Goal: Entertainment & Leisure: Consume media (video, audio)

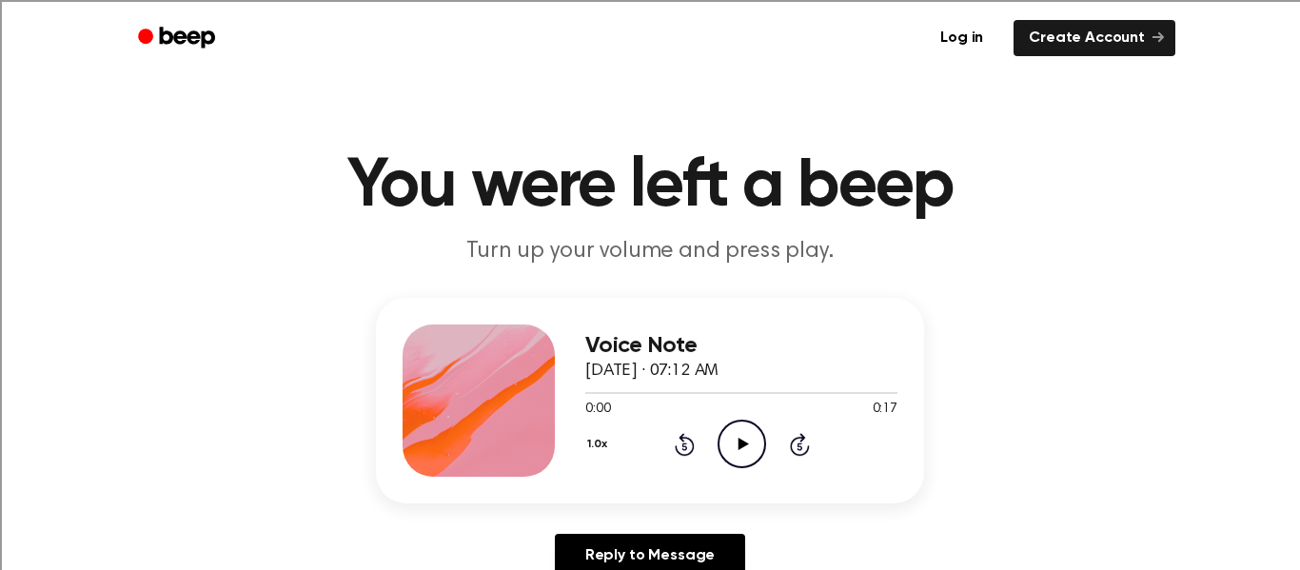
click at [748, 445] on icon "Play Audio" at bounding box center [741, 444] width 49 height 49
click at [732, 447] on icon "Play Audio" at bounding box center [741, 444] width 49 height 49
drag, startPoint x: 645, startPoint y: 392, endPoint x: 677, endPoint y: 391, distance: 32.4
click at [677, 391] on div at bounding box center [741, 391] width 312 height 15
click at [675, 391] on span at bounding box center [669, 392] width 15 height 15
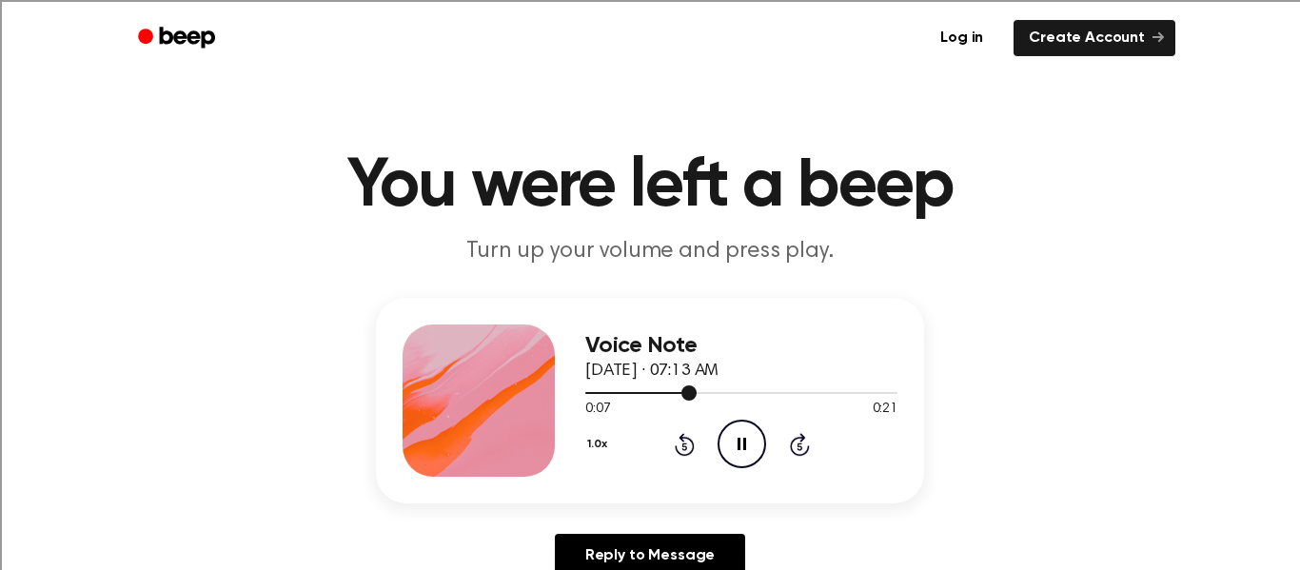
click at [792, 386] on div at bounding box center [741, 391] width 312 height 15
click at [604, 393] on div at bounding box center [696, 393] width 223 height 2
click at [800, 442] on icon at bounding box center [800, 444] width 20 height 23
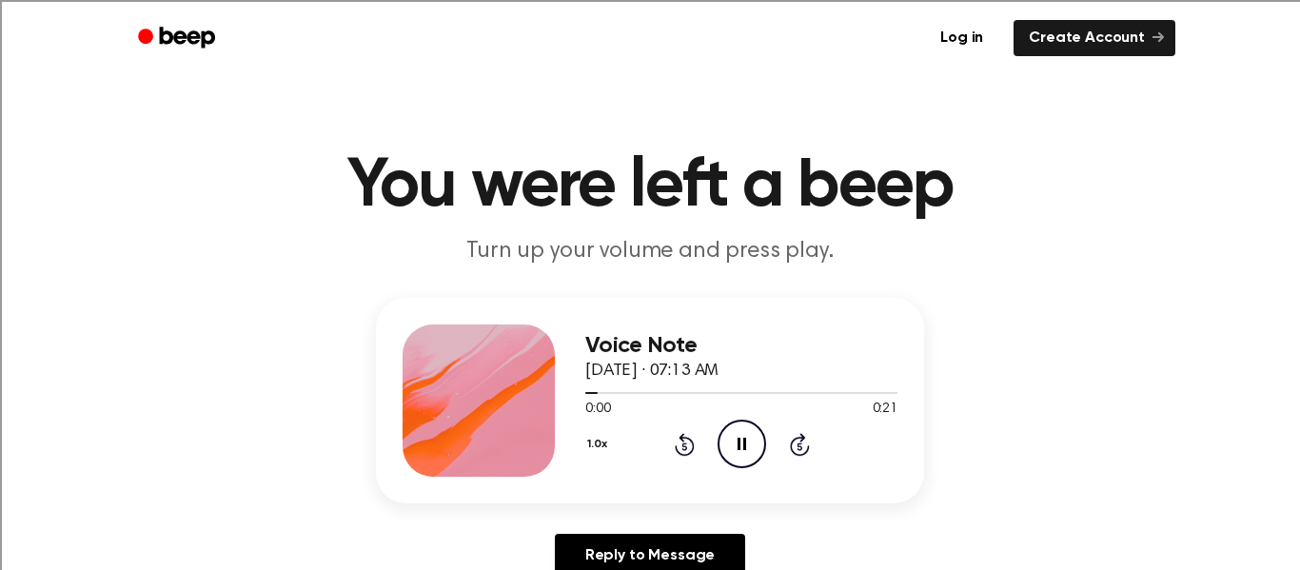
click at [800, 442] on icon at bounding box center [800, 444] width 20 height 23
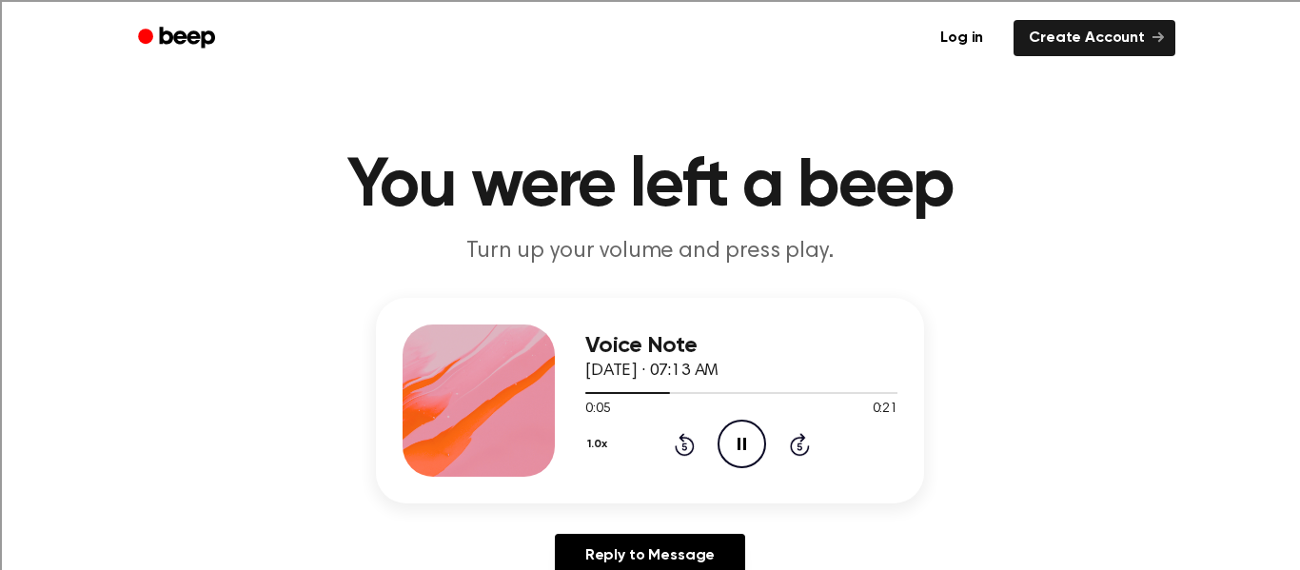
click at [800, 442] on icon at bounding box center [800, 444] width 20 height 23
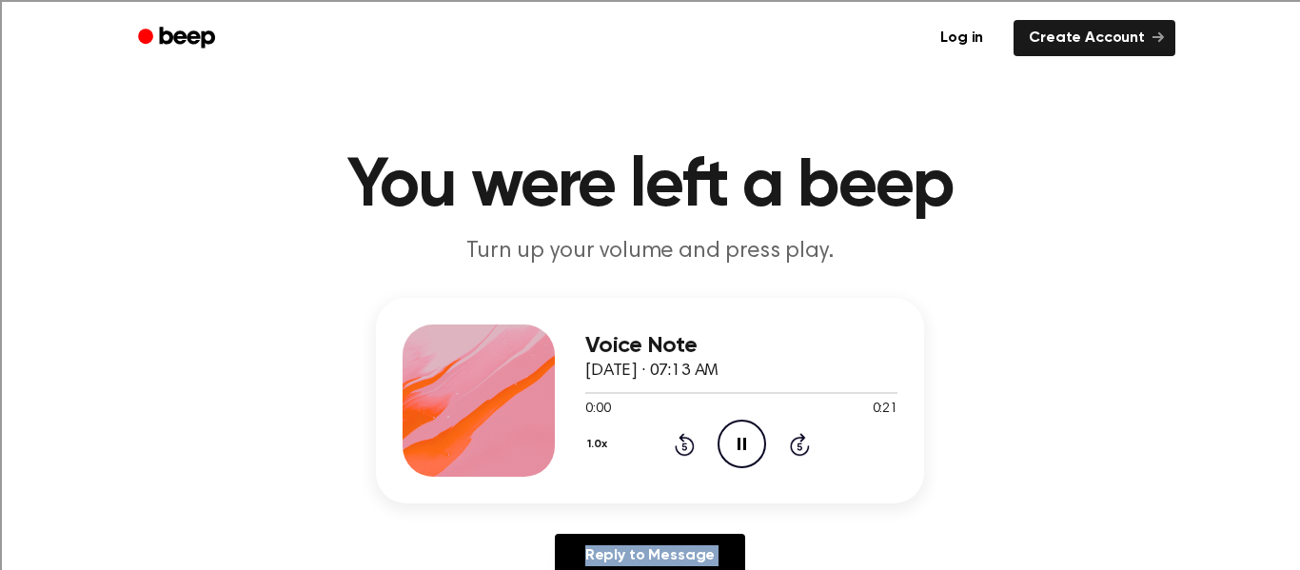
click at [800, 442] on icon at bounding box center [800, 444] width 20 height 23
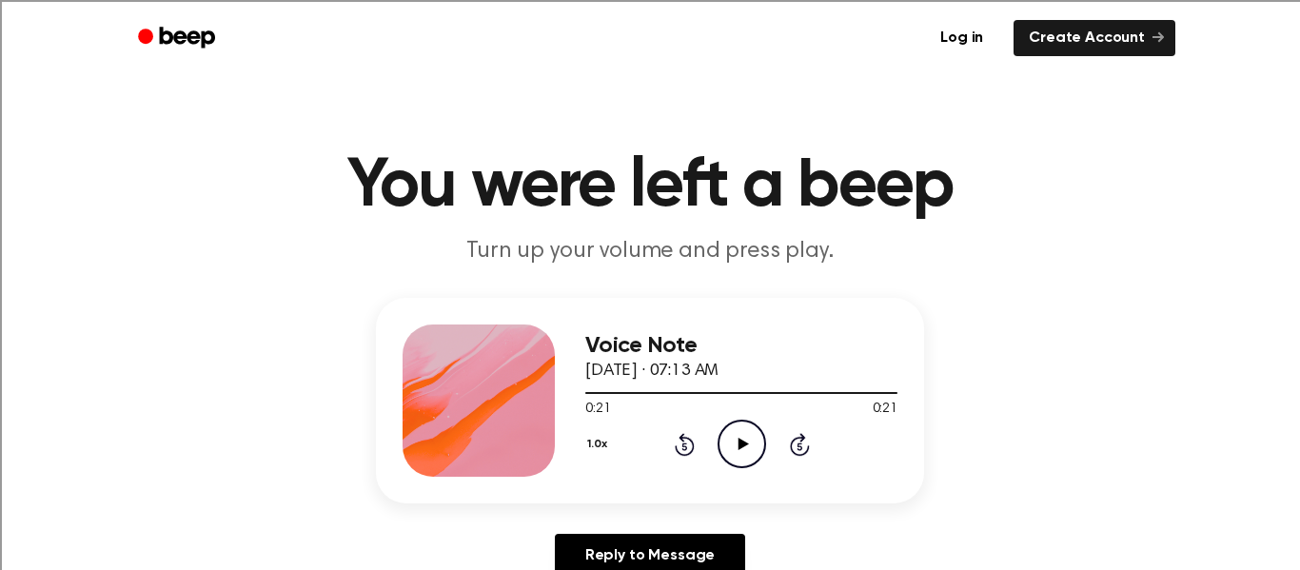
click at [800, 442] on icon at bounding box center [800, 444] width 20 height 23
click at [706, 437] on div "1.0x Rewind 5 seconds Play Audio Skip 5 seconds" at bounding box center [741, 444] width 312 height 49
click at [738, 443] on icon at bounding box center [742, 444] width 10 height 12
click at [728, 445] on icon "Play Audio" at bounding box center [741, 444] width 49 height 49
click at [739, 441] on icon at bounding box center [742, 444] width 10 height 12
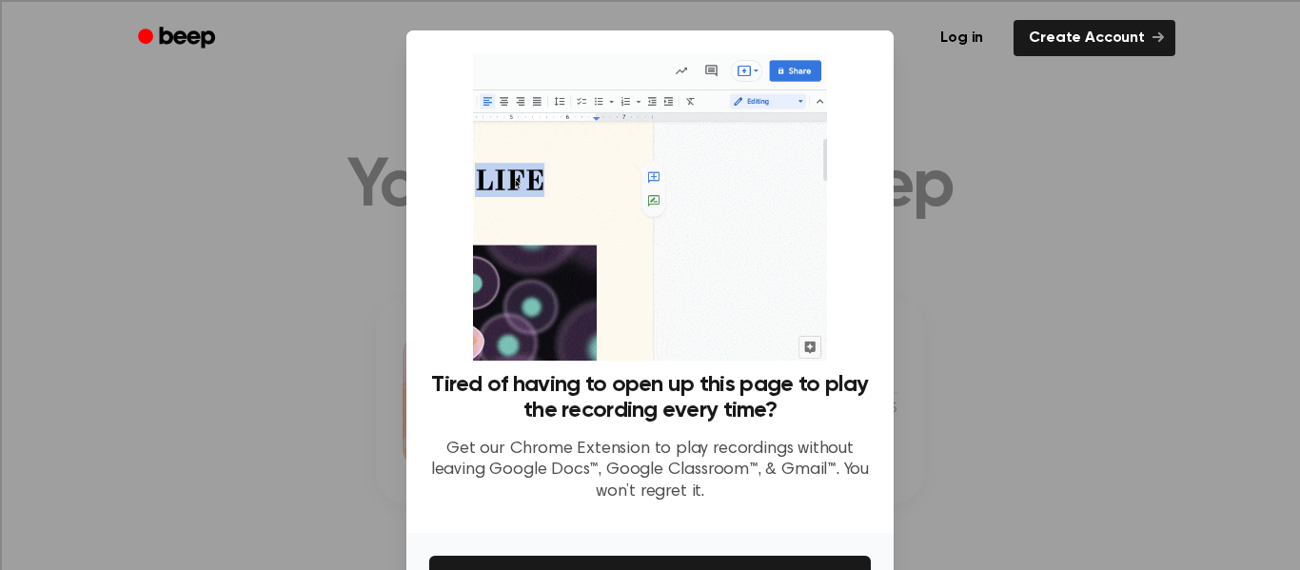
click at [948, 282] on div at bounding box center [650, 285] width 1300 height 570
drag, startPoint x: 1139, startPoint y: 362, endPoint x: 1138, endPoint y: 351, distance: 10.5
click at [1138, 351] on div at bounding box center [650, 285] width 1300 height 570
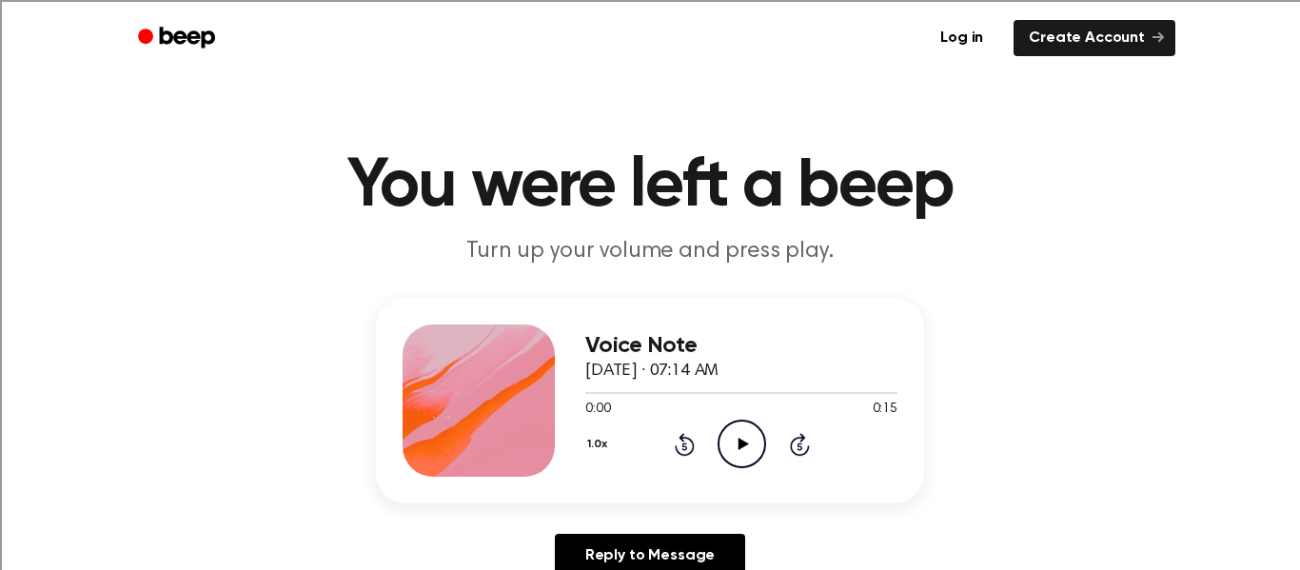
click at [727, 442] on icon "Play Audio" at bounding box center [741, 444] width 49 height 49
click at [801, 442] on icon "Skip 5 seconds" at bounding box center [799, 444] width 21 height 25
click at [695, 441] on div "1.0x Rewind 5 seconds Play Audio Skip 5 seconds" at bounding box center [741, 444] width 312 height 49
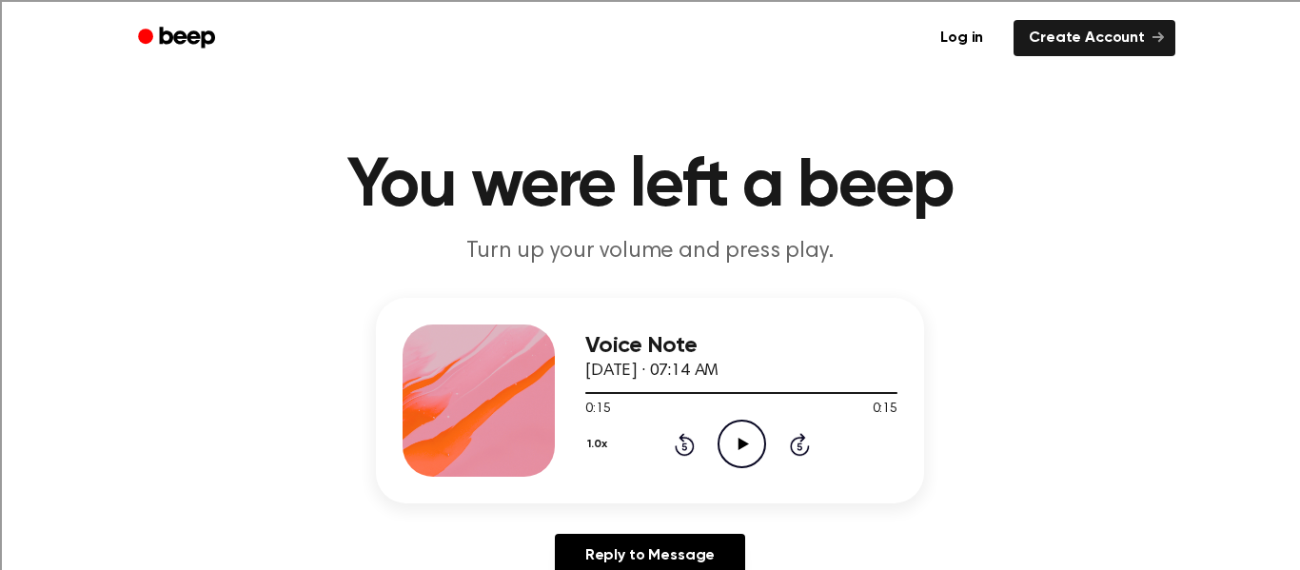
click at [687, 444] on icon "Rewind 5 seconds" at bounding box center [684, 444] width 21 height 25
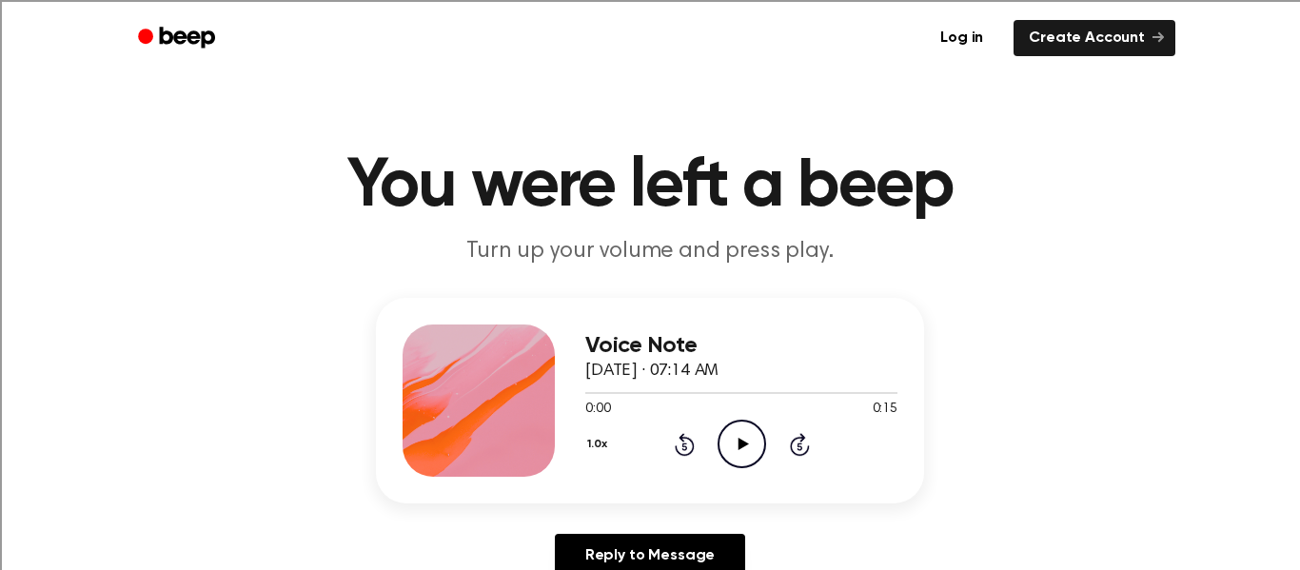
click at [743, 451] on icon "Play Audio" at bounding box center [741, 444] width 49 height 49
click at [750, 447] on icon "Pause Audio" at bounding box center [741, 444] width 49 height 49
click at [678, 440] on icon "Rewind 5 seconds" at bounding box center [684, 444] width 21 height 25
click at [733, 448] on icon "Play Audio" at bounding box center [741, 444] width 49 height 49
click at [677, 447] on icon "Rewind 5 seconds" at bounding box center [684, 444] width 21 height 25
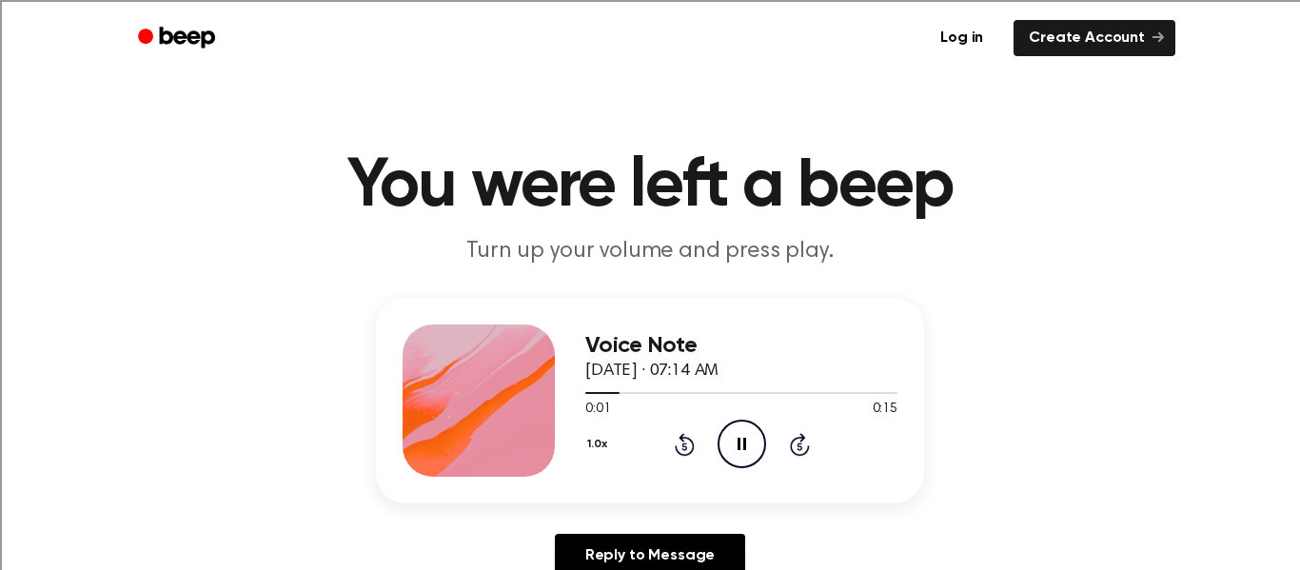
click at [677, 447] on icon "Rewind 5 seconds" at bounding box center [684, 444] width 21 height 25
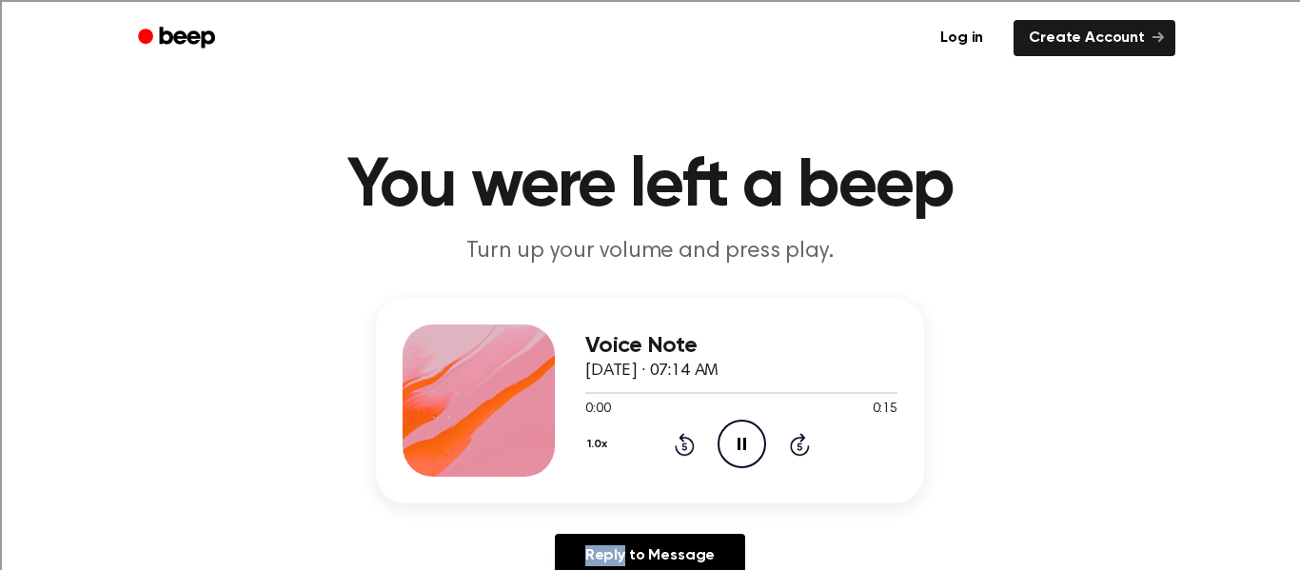
click at [677, 447] on icon "Rewind 5 seconds" at bounding box center [684, 444] width 21 height 25
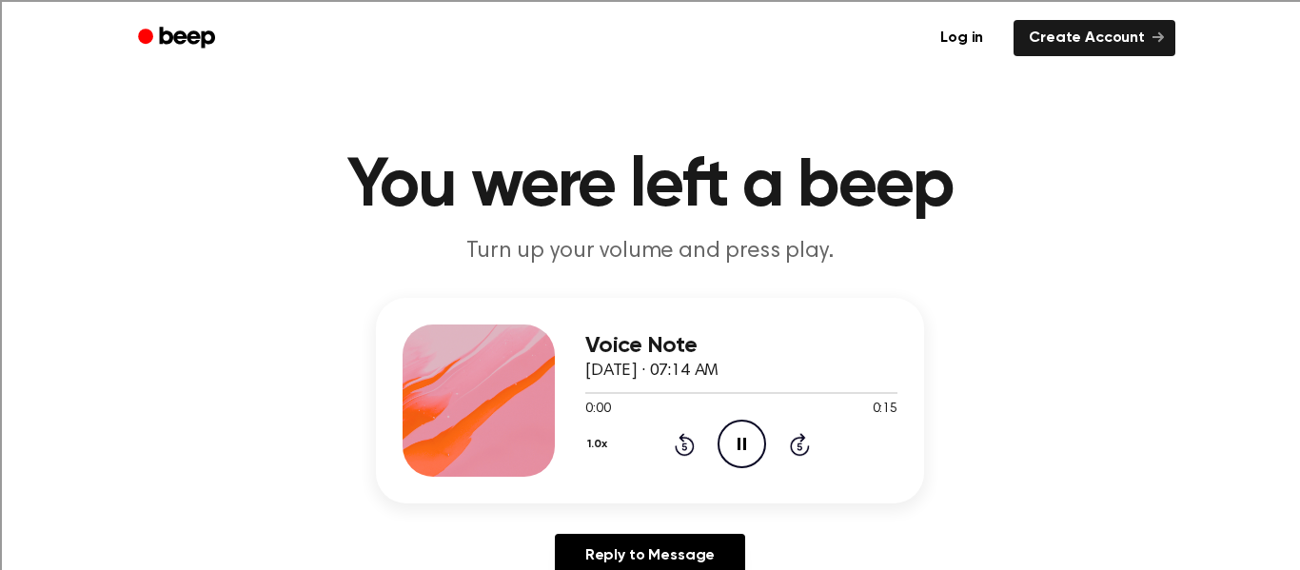
click at [677, 447] on icon "Rewind 5 seconds" at bounding box center [684, 444] width 21 height 25
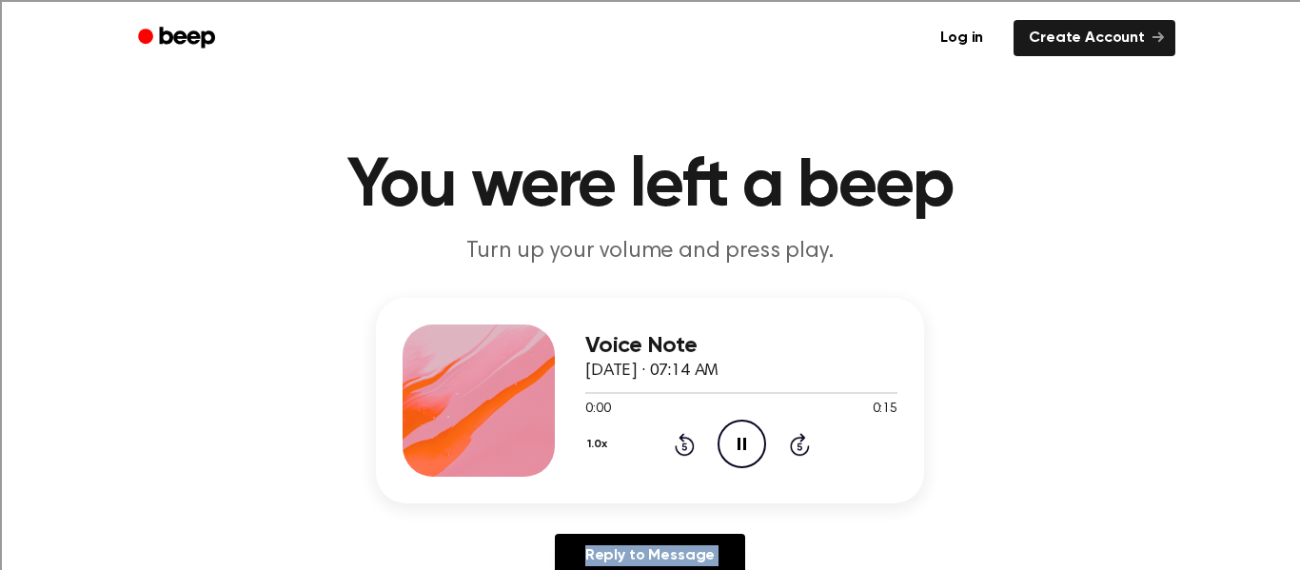
click at [677, 447] on icon "Rewind 5 seconds" at bounding box center [684, 444] width 21 height 25
click at [793, 428] on div "1.0x Rewind 5 seconds Pause Audio Skip 5 seconds" at bounding box center [741, 444] width 312 height 49
click at [795, 438] on icon at bounding box center [800, 444] width 20 height 23
click at [682, 443] on icon at bounding box center [683, 446] width 5 height 8
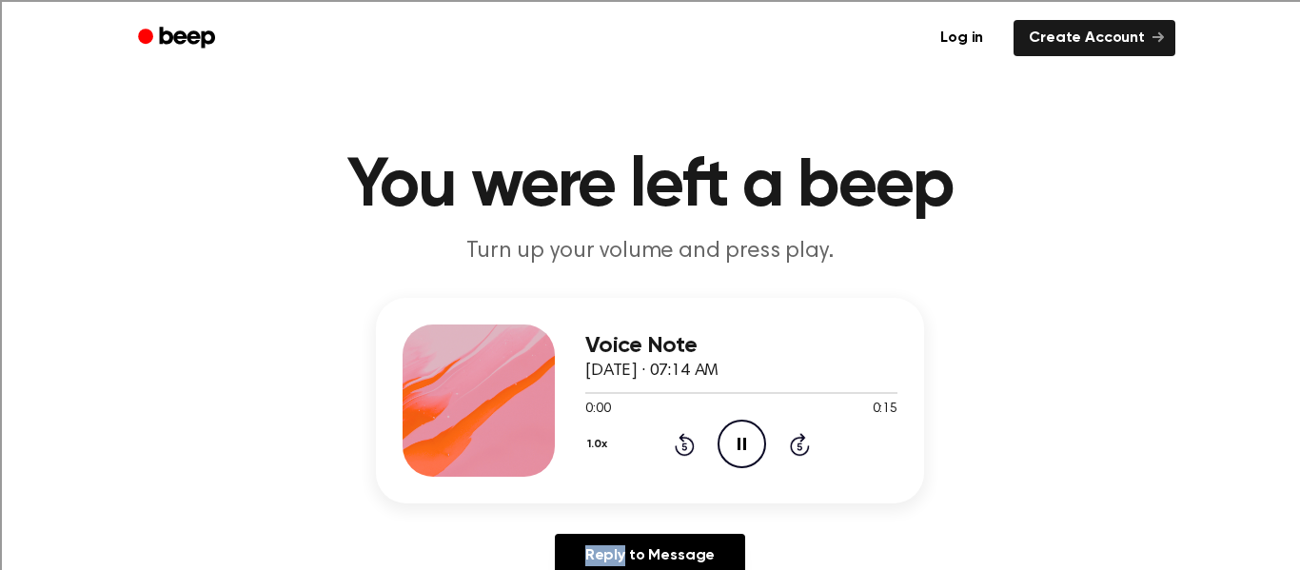
click at [682, 443] on icon at bounding box center [683, 446] width 5 height 8
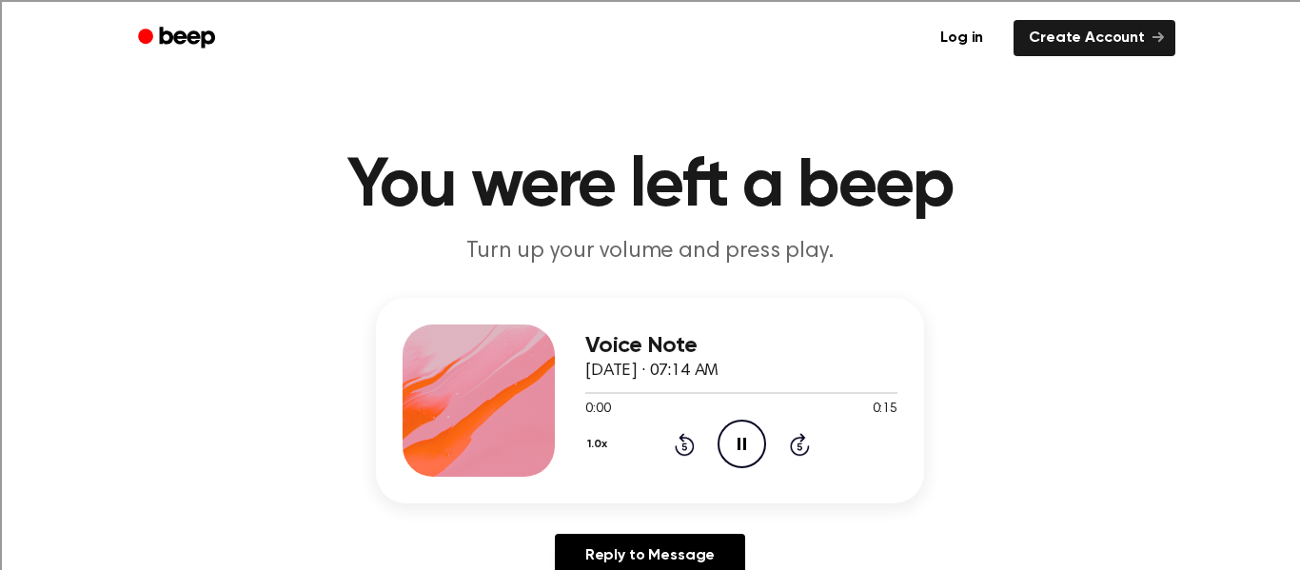
click at [682, 443] on icon at bounding box center [683, 446] width 5 height 8
click at [687, 441] on icon "Rewind 5 seconds" at bounding box center [684, 444] width 21 height 25
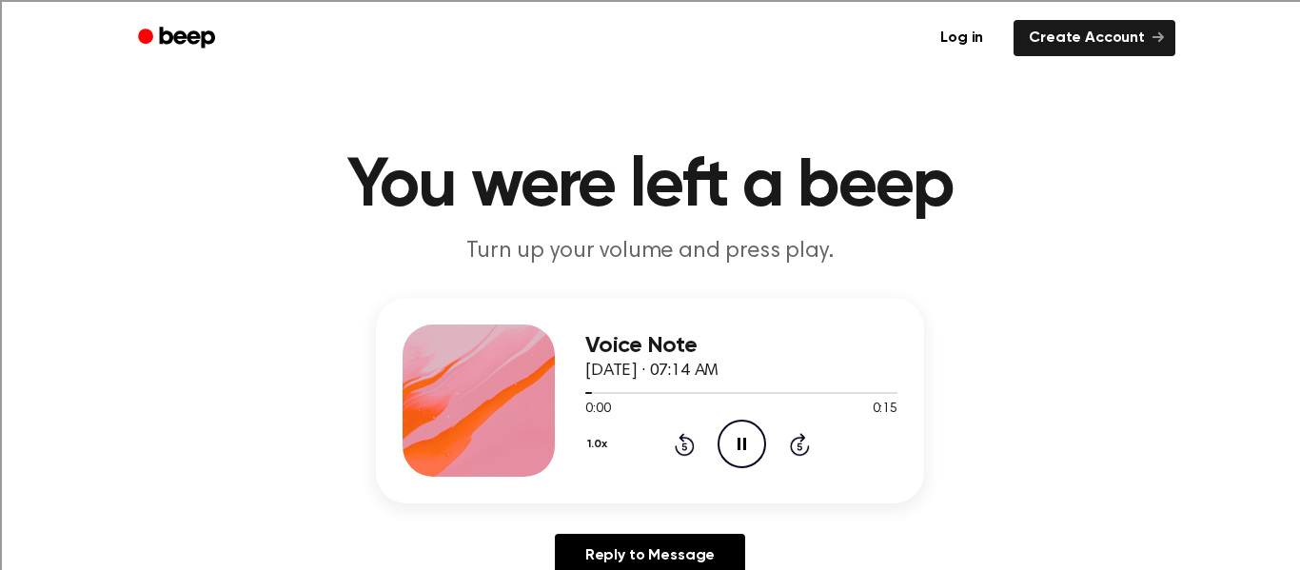
click at [687, 441] on icon "Rewind 5 seconds" at bounding box center [684, 444] width 21 height 25
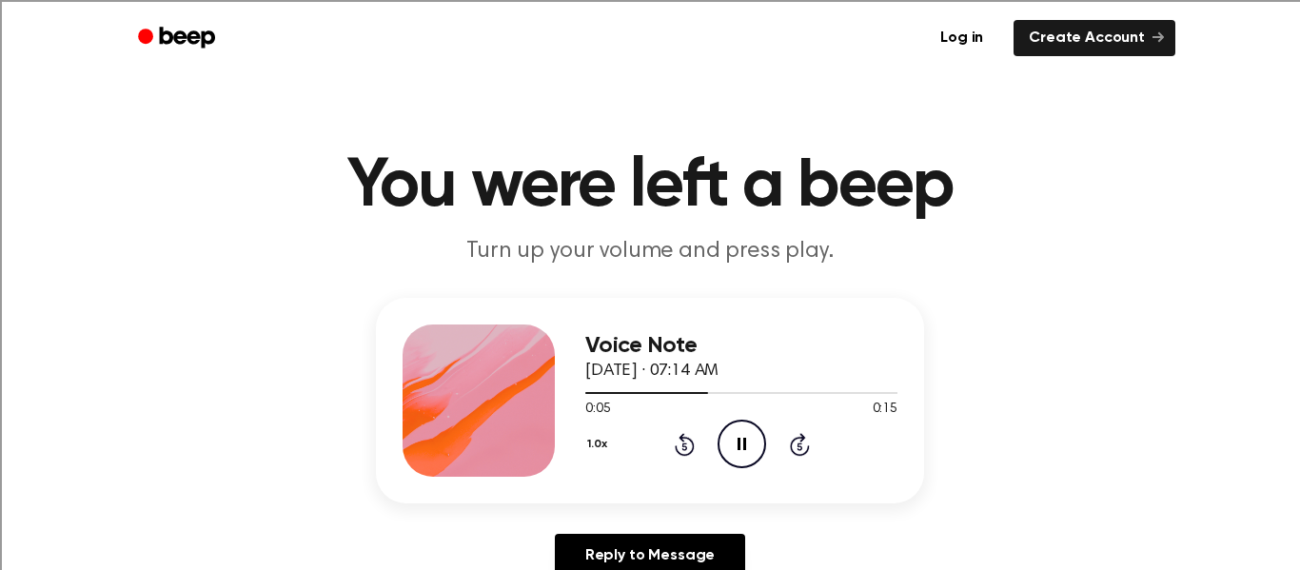
click at [687, 441] on icon "Rewind 5 seconds" at bounding box center [684, 444] width 21 height 25
click at [801, 454] on icon at bounding box center [800, 444] width 20 height 23
click at [797, 449] on icon at bounding box center [798, 446] width 5 height 8
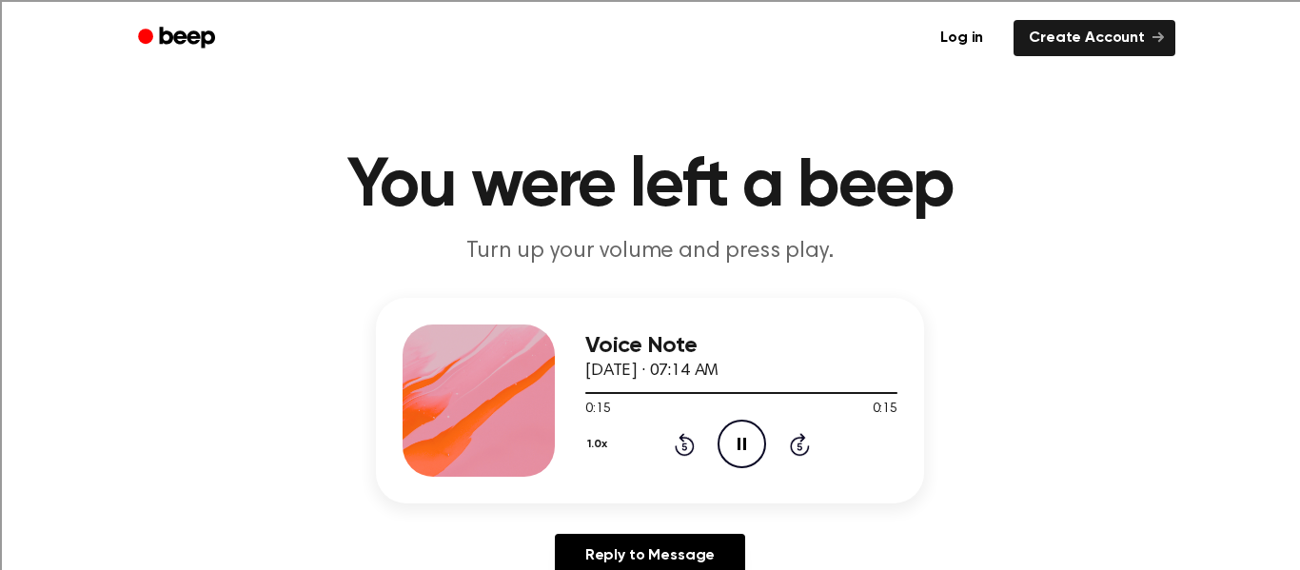
click at [676, 442] on icon "Rewind 5 seconds" at bounding box center [684, 444] width 21 height 25
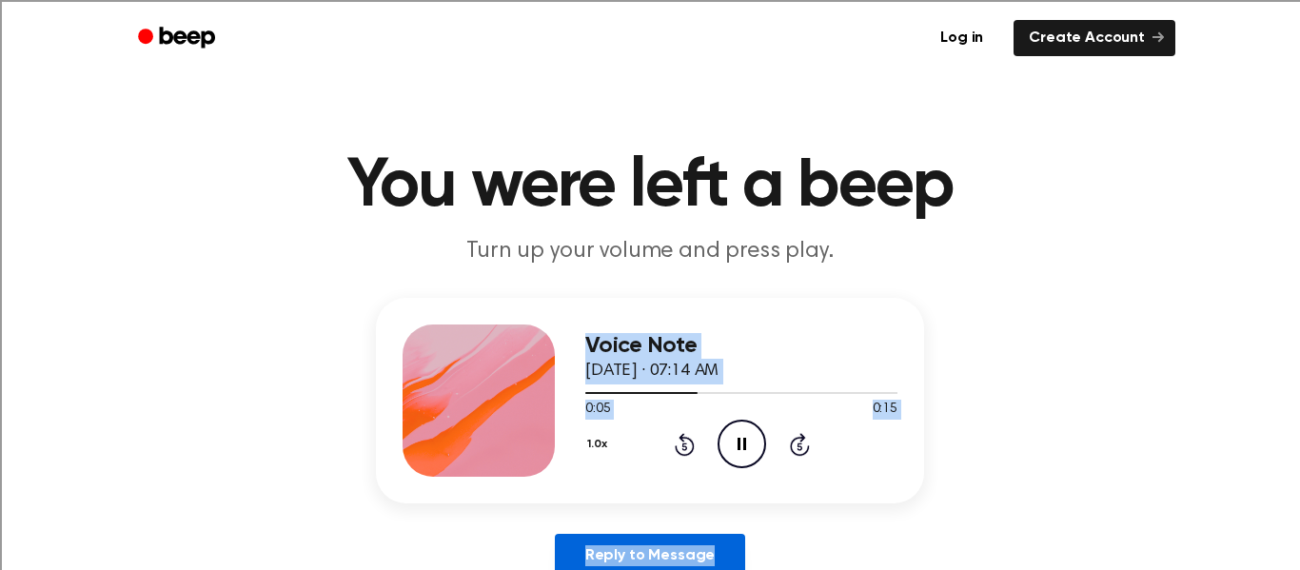
drag, startPoint x: 591, startPoint y: 344, endPoint x: 718, endPoint y: 538, distance: 231.4
click at [718, 538] on div "Voice Note September 26, 2025 · 07:14 AM 0:05 0:15 Your browser does not suppor…" at bounding box center [650, 445] width 1254 height 295
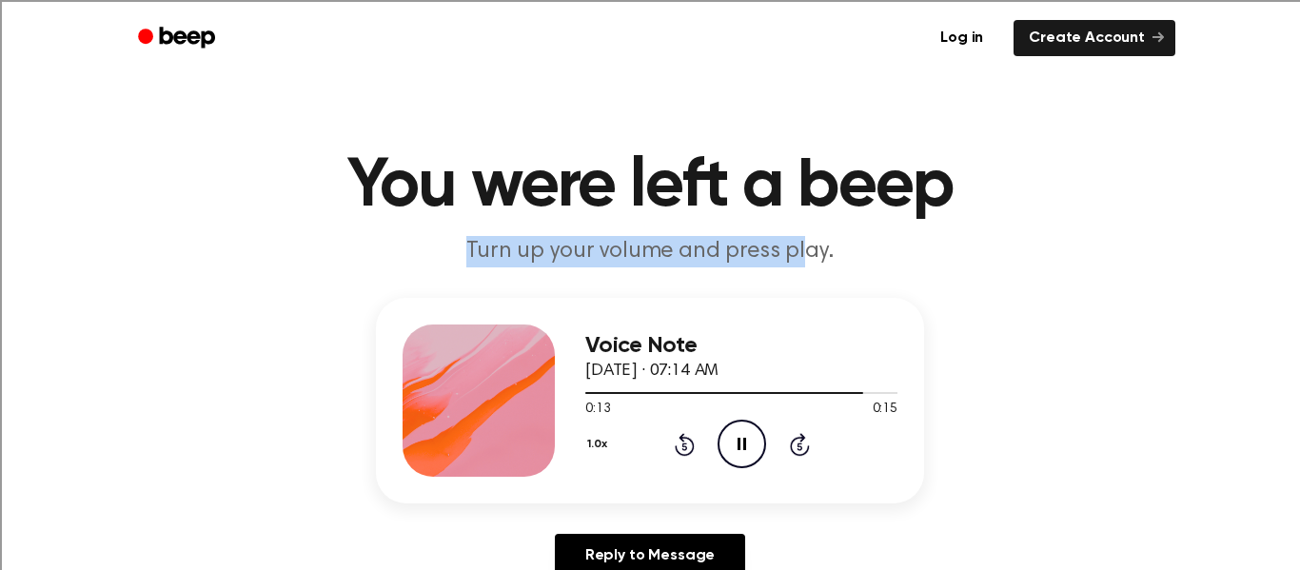
drag, startPoint x: 470, startPoint y: 238, endPoint x: 804, endPoint y: 243, distance: 334.0
click at [804, 243] on p "Turn up your volume and press play." at bounding box center [649, 251] width 731 height 31
click at [805, 242] on p "Turn up your volume and press play." at bounding box center [649, 251] width 731 height 31
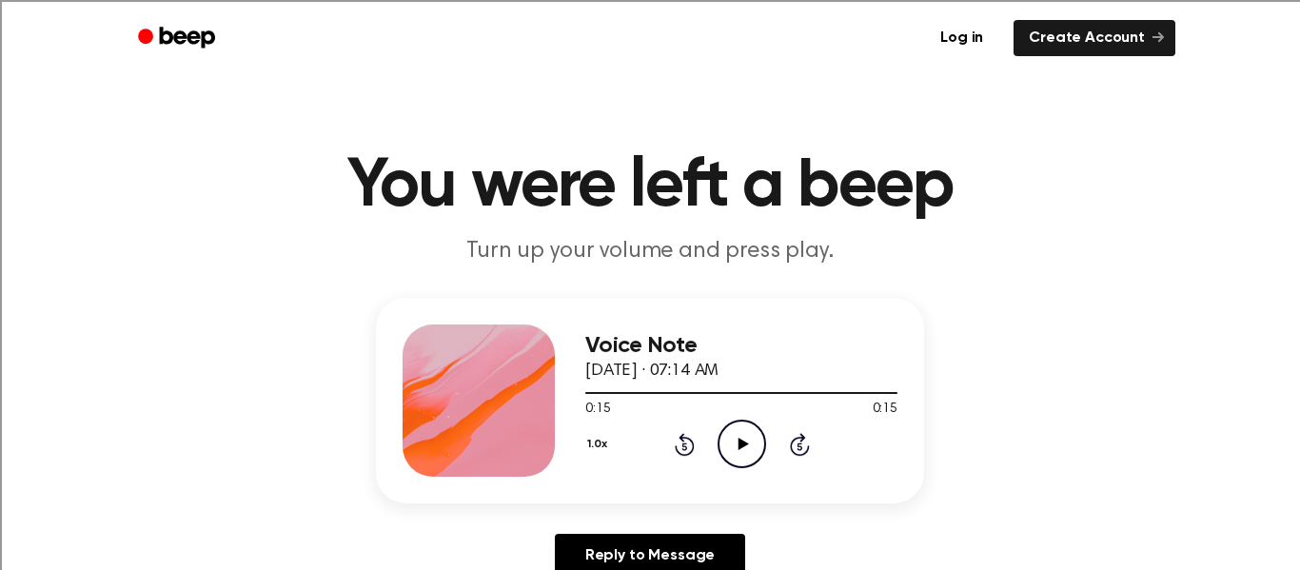
click at [805, 242] on p "Turn up your volume and press play." at bounding box center [649, 251] width 731 height 31
click at [813, 254] on p "Turn up your volume and press play." at bounding box center [649, 251] width 731 height 31
click at [726, 456] on icon "Play Audio" at bounding box center [741, 444] width 49 height 49
click at [733, 429] on icon "Play Audio" at bounding box center [741, 444] width 49 height 49
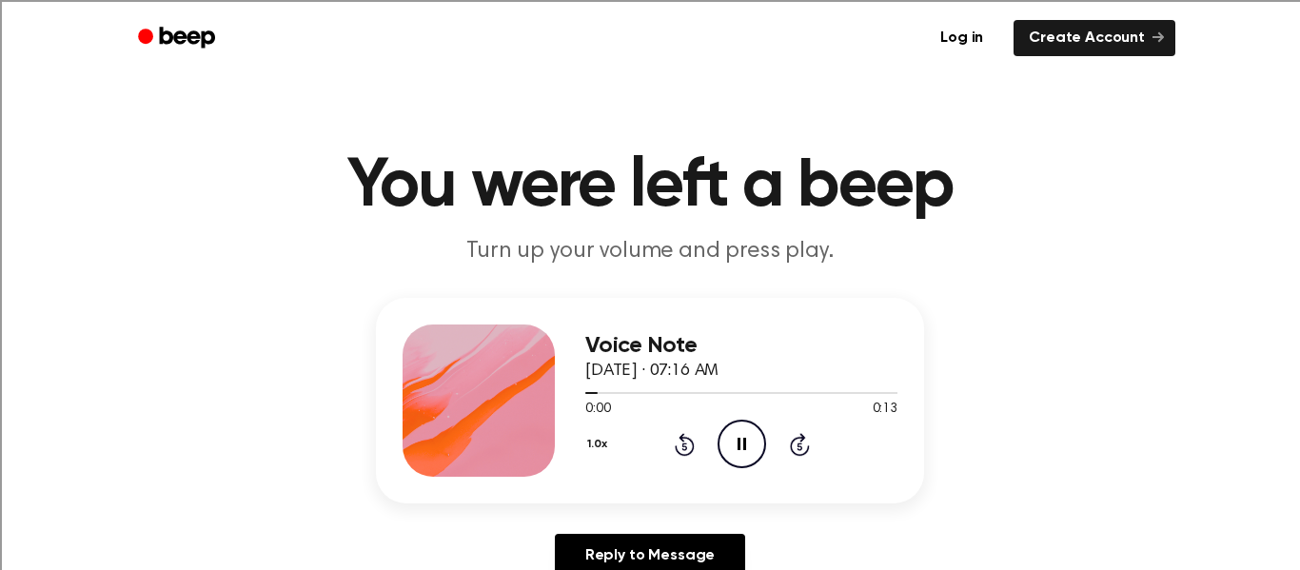
click at [793, 441] on icon at bounding box center [800, 444] width 20 height 23
click at [689, 446] on icon "Rewind 5 seconds" at bounding box center [684, 444] width 21 height 25
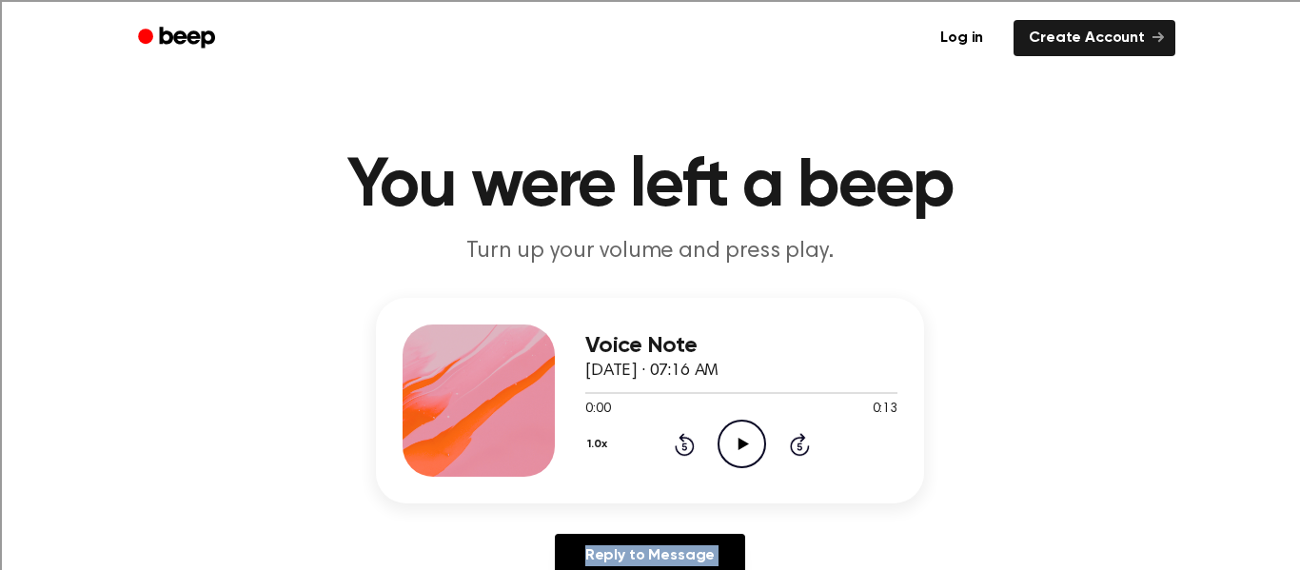
click at [689, 446] on icon "Rewind 5 seconds" at bounding box center [684, 444] width 21 height 25
click at [767, 449] on div "1.0x Rewind 5 seconds Play Audio Skip 5 seconds" at bounding box center [741, 444] width 312 height 49
click at [745, 448] on icon "Play Audio" at bounding box center [741, 444] width 49 height 49
drag, startPoint x: 589, startPoint y: 371, endPoint x: 949, endPoint y: 321, distance: 363.1
click at [949, 321] on div "Voice Note September 26, 2025 · 07:16 AM 0:01 0:13 Your browser does not suppor…" at bounding box center [650, 445] width 1254 height 295
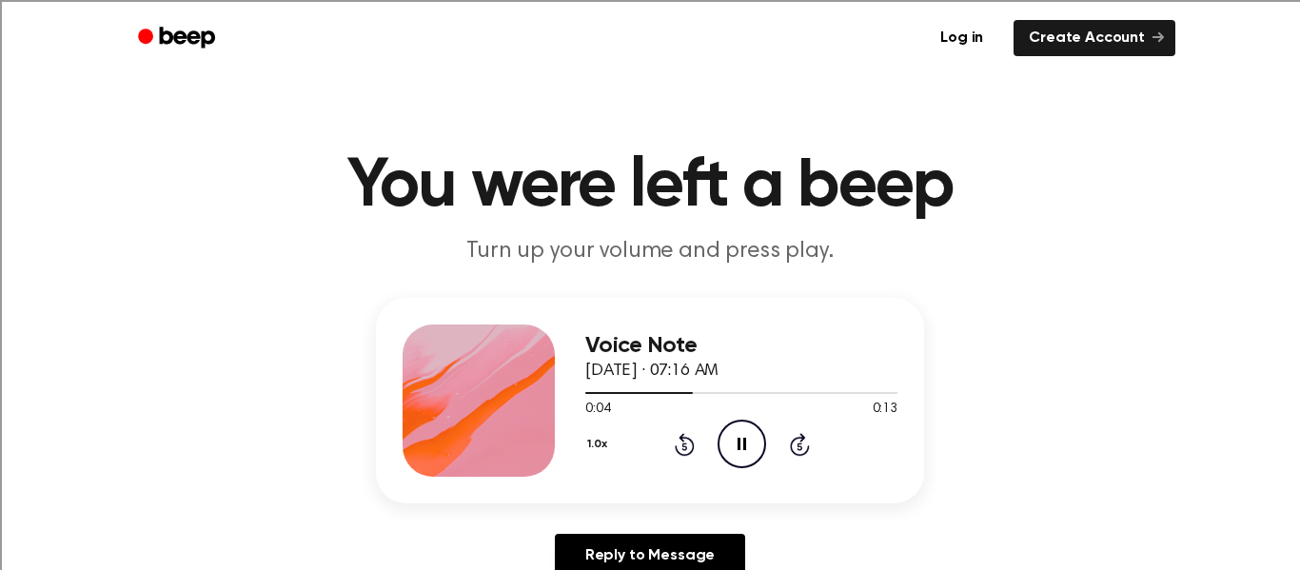
drag, startPoint x: 939, startPoint y: 200, endPoint x: 283, endPoint y: 248, distance: 658.3
click at [283, 248] on header "You were left a beep Turn up your volume and press play." at bounding box center [650, 209] width 1254 height 115
click at [692, 450] on icon at bounding box center [685, 444] width 20 height 23
drag, startPoint x: 586, startPoint y: 370, endPoint x: 871, endPoint y: 359, distance: 284.7
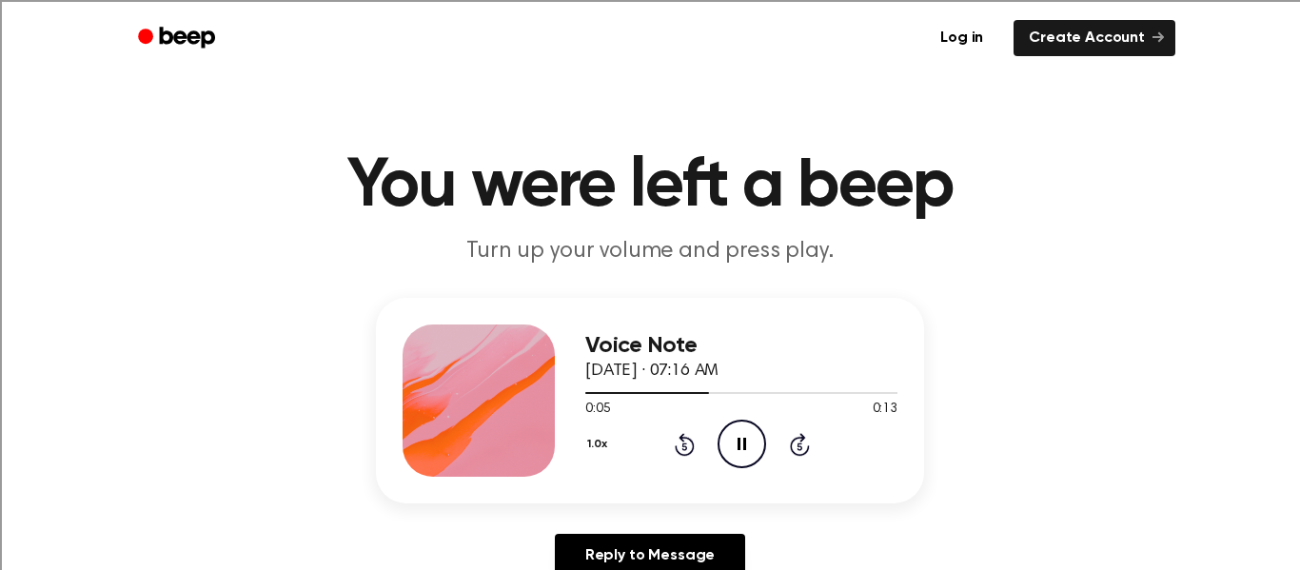
click at [871, 359] on div "Voice Note September 26, 2025 · 07:16 AM" at bounding box center [741, 358] width 312 height 51
click at [858, 337] on div at bounding box center [858, 337] width 0 height 0
click at [323, 453] on div "Voice Note September 26, 2025 · 07:16 AM 0:13 0:13 Your browser does not suppor…" at bounding box center [650, 445] width 1254 height 295
click at [732, 430] on icon "Play Audio" at bounding box center [741, 444] width 49 height 49
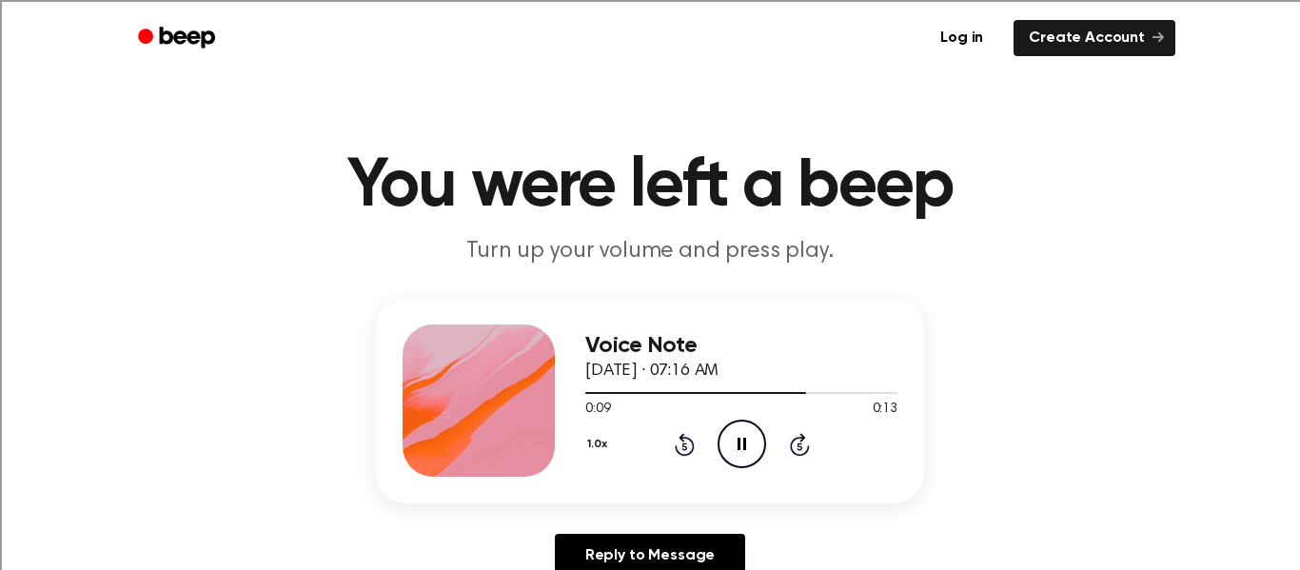
click at [885, 448] on div "1.0x Rewind 5 seconds Pause Audio Skip 5 seconds" at bounding box center [741, 444] width 312 height 49
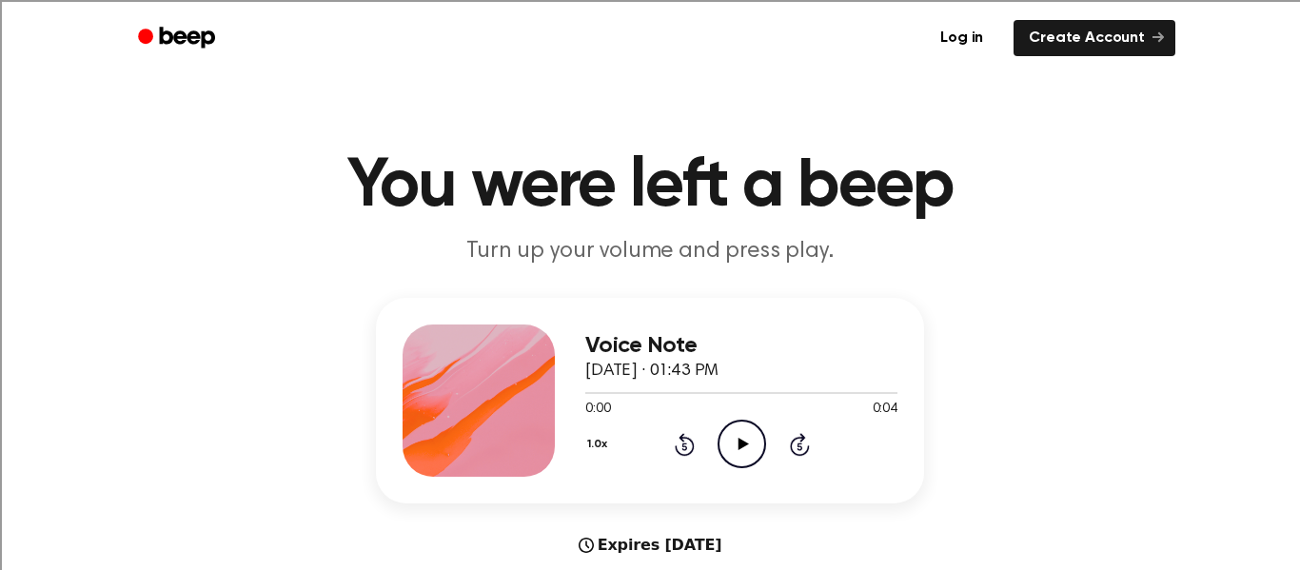
click at [742, 467] on circle at bounding box center [741, 444] width 47 height 47
